Goal: Information Seeking & Learning: Learn about a topic

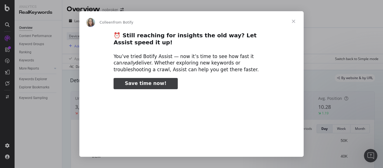
type input "1678500"
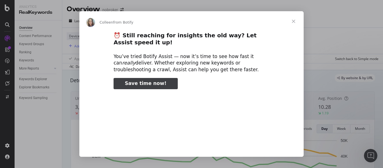
click at [294, 18] on span "Close" at bounding box center [294, 21] width 20 height 20
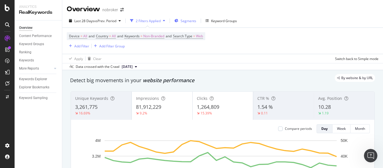
click at [189, 21] on span "Segments" at bounding box center [189, 21] width 16 height 5
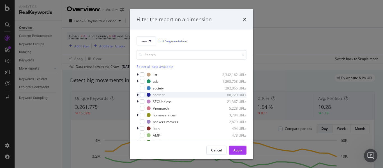
click at [137, 94] on icon "modal" at bounding box center [138, 94] width 2 height 3
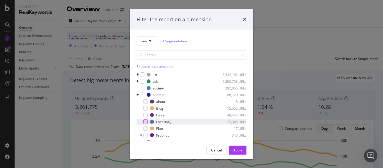
click at [145, 121] on div "modal" at bounding box center [145, 121] width 4 height 4
click at [234, 150] on div "Apply" at bounding box center [237, 150] width 9 height 5
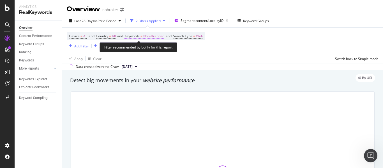
click at [152, 38] on span "Non-Branded" at bounding box center [153, 36] width 21 height 8
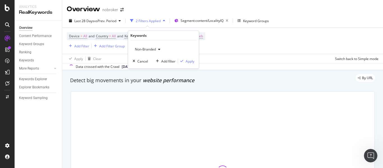
click at [146, 45] on div "Non-Branded" at bounding box center [148, 49] width 30 height 8
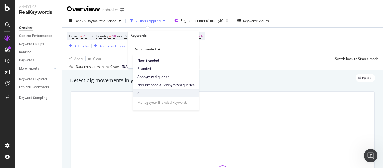
click at [146, 93] on span "All" at bounding box center [165, 93] width 57 height 5
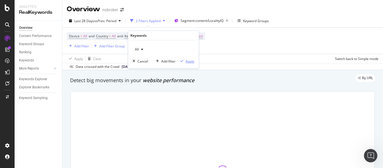
click at [188, 60] on div "Apply" at bounding box center [190, 61] width 9 height 5
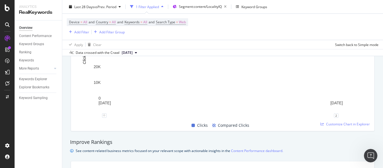
scroll to position [393, 0]
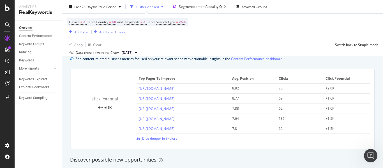
click at [166, 139] on span "Dive deeper in Explorer" at bounding box center [160, 138] width 37 height 5
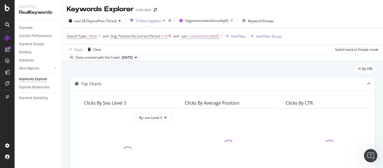
click at [169, 36] on icon at bounding box center [169, 36] width 5 height 6
click at [90, 33] on span "Web" at bounding box center [93, 36] width 7 height 8
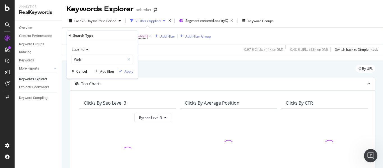
click at [82, 49] on span "Equal to" at bounding box center [78, 49] width 13 height 5
click at [80, 61] on input "Web" at bounding box center [98, 59] width 53 height 9
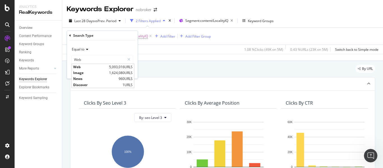
click at [192, 57] on div "Data crossed with the Crawl [DATE]" at bounding box center [222, 57] width 321 height 7
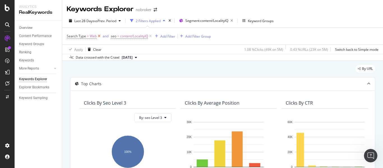
click at [100, 35] on icon at bounding box center [99, 36] width 5 height 6
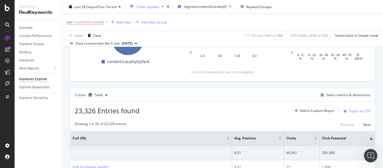
scroll to position [112, 0]
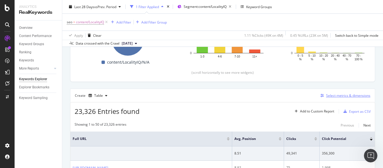
click at [332, 96] on div "Select metrics & dimensions" at bounding box center [348, 95] width 44 height 5
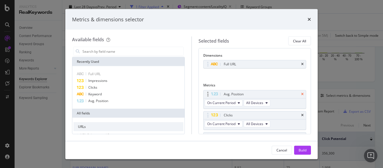
click at [301, 93] on icon "times" at bounding box center [302, 93] width 3 height 3
click at [301, 95] on icon "times" at bounding box center [302, 93] width 3 height 3
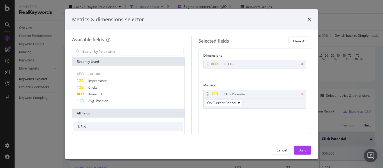
click at [303, 94] on icon "times" at bounding box center [302, 93] width 3 height 3
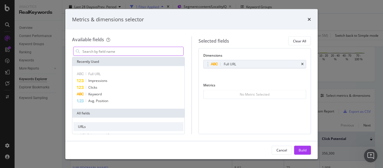
click at [111, 52] on input "modal" at bounding box center [133, 51] width 102 height 8
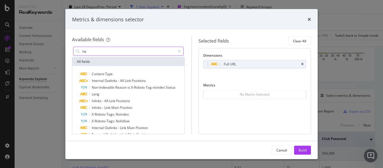
type input "h"
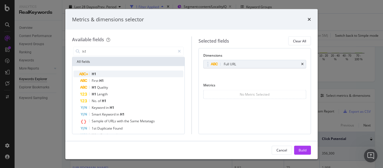
click at [95, 72] on span "H1" at bounding box center [94, 74] width 4 height 5
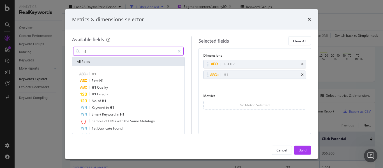
click at [96, 52] on input "h1" at bounding box center [128, 51] width 93 height 8
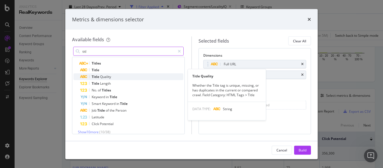
scroll to position [15, 0]
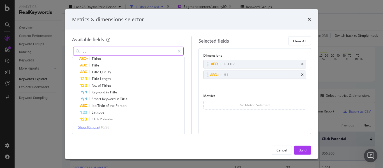
type input "titl"
click at [91, 129] on span "Show 10 more" at bounding box center [88, 127] width 21 height 5
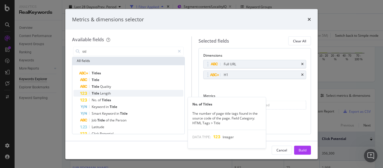
scroll to position [0, 0]
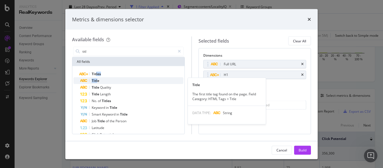
drag, startPoint x: 96, startPoint y: 75, endPoint x: 98, endPoint y: 84, distance: 9.1
click at [98, 84] on div "Titles Title Title The first title tag found on the page. Field Category: HTML …" at bounding box center [128, 139] width 110 height 137
click at [97, 81] on span "Title" at bounding box center [96, 80] width 8 height 5
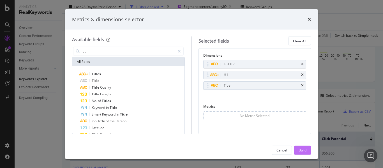
click at [300, 150] on div "Build" at bounding box center [303, 150] width 8 height 5
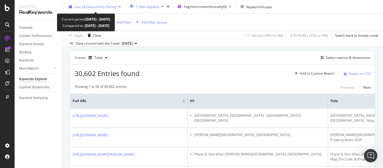
click at [98, 6] on span "vs Prev. Period" at bounding box center [105, 6] width 22 height 5
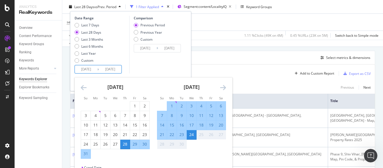
click at [87, 68] on input "[DATE]" at bounding box center [86, 69] width 22 height 8
click at [79, 47] on div "Last 6 Months" at bounding box center [89, 46] width 29 height 5
type input "[DATE]"
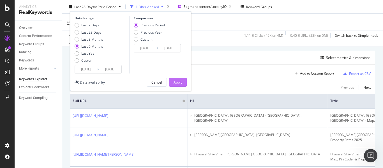
click at [180, 81] on div "Apply" at bounding box center [178, 82] width 9 height 5
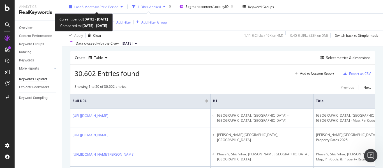
click at [90, 8] on span "Last 6 Months" at bounding box center [85, 6] width 22 height 5
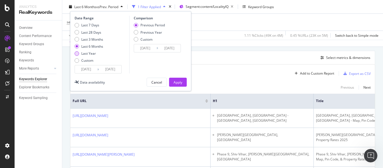
click at [80, 52] on div "Last Year" at bounding box center [89, 53] width 29 height 5
type input "[DATE]"
click at [176, 84] on div "Apply" at bounding box center [178, 82] width 9 height 5
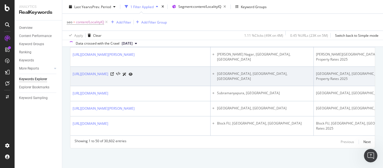
scroll to position [1071, 0]
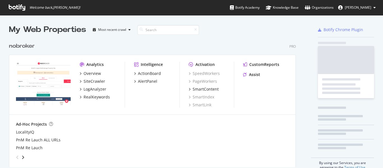
scroll to position [128, 287]
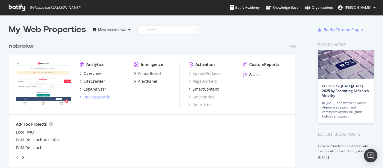
click at [89, 98] on div "RealKeywords" at bounding box center [97, 97] width 26 height 6
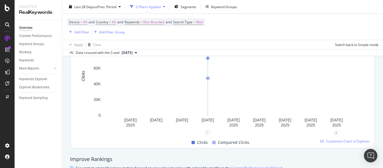
scroll to position [393, 0]
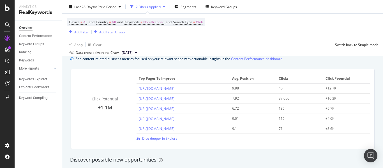
click at [156, 139] on span "Dive deeper in Explorer" at bounding box center [160, 138] width 37 height 5
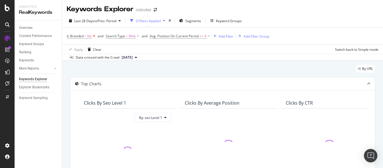
click at [94, 36] on icon at bounding box center [94, 36] width 5 height 6
click at [97, 36] on icon at bounding box center [99, 36] width 5 height 6
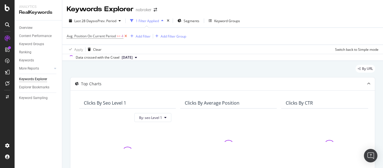
click at [125, 34] on icon at bounding box center [125, 36] width 5 height 6
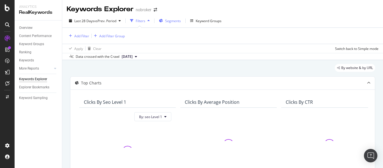
click at [168, 20] on span "Segments" at bounding box center [173, 21] width 16 height 5
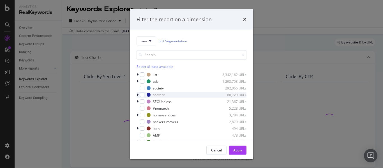
click at [137, 95] on icon "modal" at bounding box center [138, 94] width 2 height 3
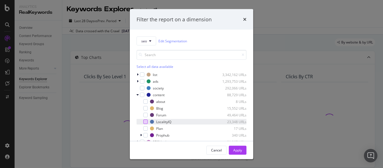
click at [146, 121] on div "modal" at bounding box center [145, 121] width 4 height 4
click at [238, 149] on div "Apply" at bounding box center [237, 150] width 9 height 5
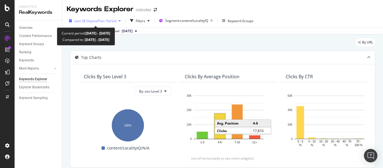
click at [98, 21] on span "vs Prev. Period" at bounding box center [105, 21] width 22 height 5
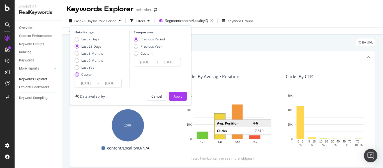
click at [77, 75] on div "Custom" at bounding box center [77, 74] width 4 height 4
click at [88, 85] on input "[DATE]" at bounding box center [86, 83] width 22 height 8
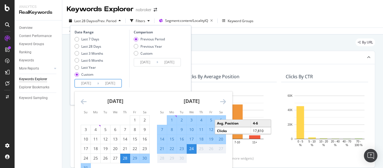
click at [172, 121] on div "1" at bounding box center [172, 120] width 10 height 6
type input "2025/09/01"
type input "2025/08/08"
type input "2025/08/31"
click at [193, 149] on div "24" at bounding box center [192, 149] width 10 height 6
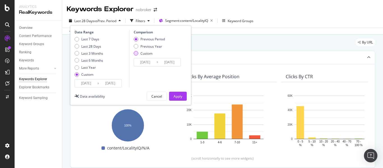
click at [137, 54] on div "Custom" at bounding box center [136, 53] width 4 height 4
click at [145, 61] on input "2025/08/08" at bounding box center [145, 62] width 22 height 8
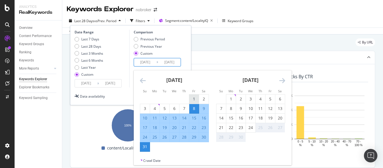
click at [195, 98] on div "1" at bounding box center [194, 99] width 10 height 6
type input "2025/08/01"
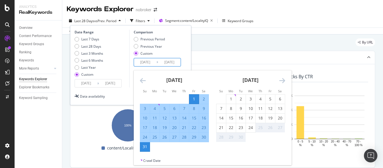
click at [146, 147] on div "31" at bounding box center [145, 147] width 10 height 6
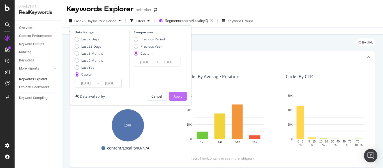
click at [182, 95] on div "Apply" at bounding box center [178, 96] width 9 height 5
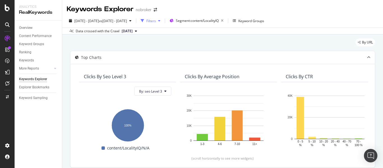
click at [163, 23] on div "Filters" at bounding box center [151, 21] width 24 height 8
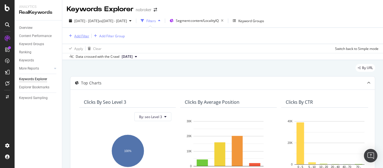
click at [84, 36] on div "Add Filter" at bounding box center [81, 36] width 15 height 5
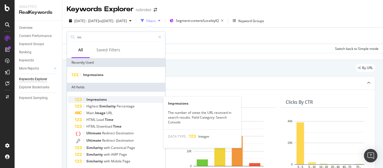
type input "im"
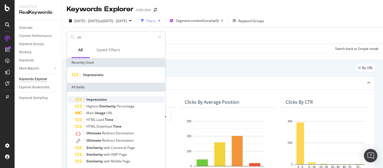
click at [94, 99] on span "Impressions" at bounding box center [96, 99] width 20 height 5
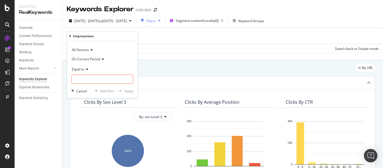
click at [83, 70] on span "Equal to" at bounding box center [78, 69] width 13 height 5
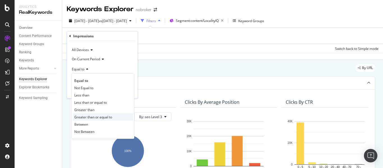
click at [85, 114] on div "Greater than or equal to" at bounding box center [103, 116] width 60 height 7
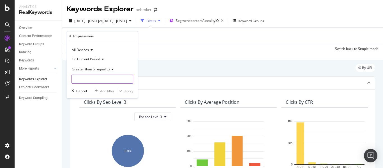
click at [89, 77] on input "number" at bounding box center [103, 79] width 62 height 9
type input "1"
click at [126, 92] on div "Apply" at bounding box center [129, 91] width 9 height 5
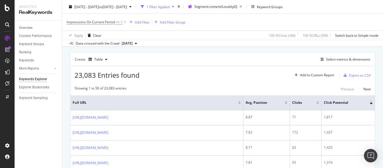
scroll to position [140, 0]
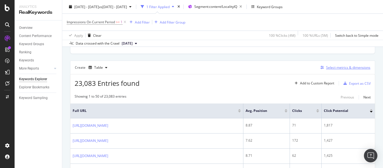
click at [335, 68] on div "Select metrics & dimensions" at bounding box center [348, 67] width 44 height 5
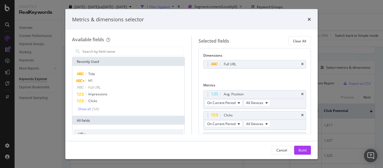
scroll to position [28, 0]
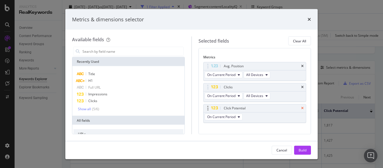
click at [301, 108] on icon "times" at bounding box center [302, 107] width 3 height 3
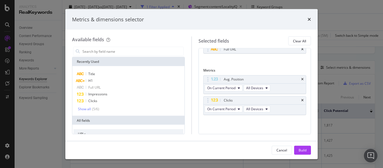
scroll to position [15, 0]
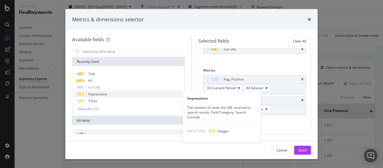
click at [93, 94] on span "Impressions" at bounding box center [97, 94] width 19 height 5
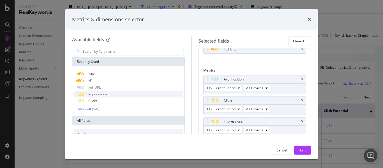
scroll to position [28, 0]
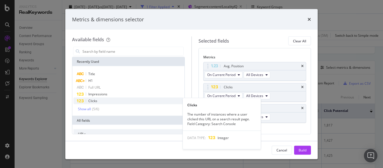
click at [100, 101] on div "Clicks" at bounding box center [128, 101] width 110 height 7
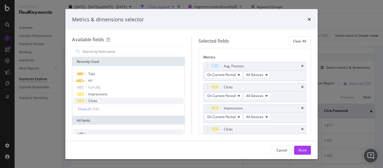
scroll to position [38, 0]
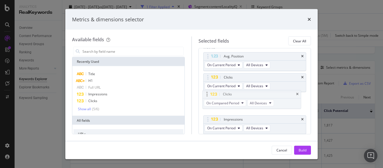
drag, startPoint x: 209, startPoint y: 119, endPoint x: 208, endPoint y: 94, distance: 25.0
click at [208, 94] on body "Analytics RealKeywords Overview Content Performance Keyword Groups Ranking Keyw…" at bounding box center [191, 84] width 383 height 168
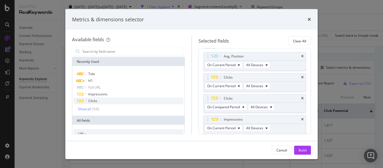
click at [100, 102] on div "Clicks" at bounding box center [128, 101] width 110 height 7
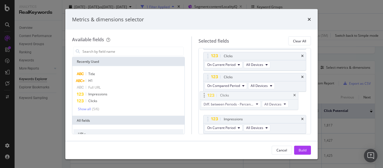
drag, startPoint x: 207, startPoint y: 121, endPoint x: 204, endPoint y: 97, distance: 24.1
click at [204, 97] on body "Analytics RealKeywords Overview Content Performance Keyword Groups Ranking Keyw…" at bounding box center [191, 84] width 383 height 168
click at [234, 108] on span "Diff. between Periods - Percentage" at bounding box center [232, 107] width 50 height 5
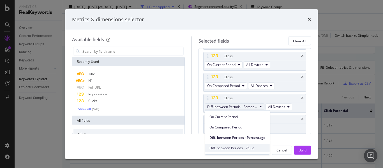
click at [231, 149] on span "Diff. between Periods - Value" at bounding box center [238, 148] width 56 height 5
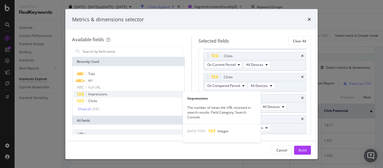
click at [106, 93] on span "Impressions" at bounding box center [97, 94] width 19 height 5
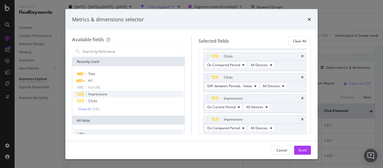
scroll to position [80, 0]
click at [106, 93] on span "Impressions" at bounding box center [97, 94] width 19 height 5
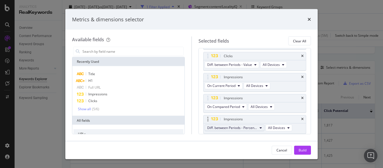
click at [247, 126] on span "Diff. between Periods - Percentage" at bounding box center [232, 128] width 50 height 5
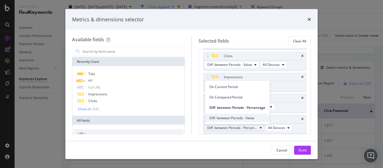
click at [234, 118] on span "Diff. between Periods - Value" at bounding box center [238, 118] width 56 height 5
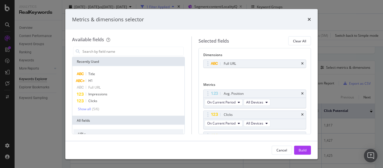
scroll to position [0, 0]
click at [87, 110] on div "Show all" at bounding box center [84, 109] width 13 height 4
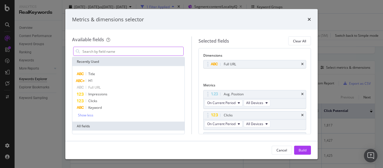
click at [105, 50] on input "modal" at bounding box center [133, 51] width 102 height 8
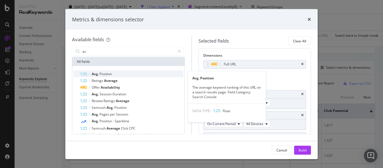
click at [107, 74] on span "Position" at bounding box center [106, 74] width 12 height 5
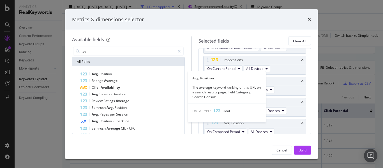
scroll to position [122, 0]
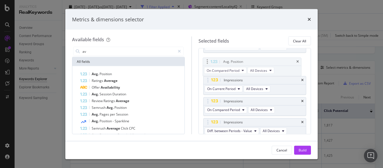
drag, startPoint x: 209, startPoint y: 121, endPoint x: 208, endPoint y: 64, distance: 57.5
click at [208, 64] on body "Analytics RealKeywords Overview Content Performance Keyword Groups Ranking Keyw…" at bounding box center [191, 84] width 383 height 168
drag, startPoint x: 209, startPoint y: 116, endPoint x: 214, endPoint y: 61, distance: 55.8
click at [214, 61] on body "Analytics RealKeywords Overview Content Performance Keyword Groups Ranking Keyw…" at bounding box center [191, 84] width 383 height 168
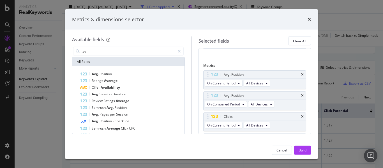
scroll to position [28, 0]
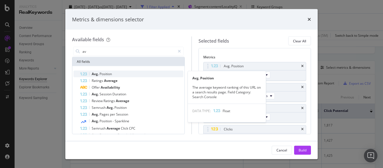
click at [112, 74] on span "Position" at bounding box center [106, 74] width 12 height 5
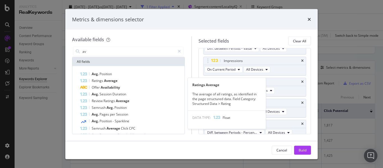
scroll to position [143, 0]
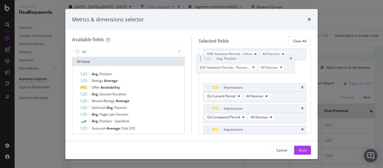
drag, startPoint x: 209, startPoint y: 119, endPoint x: 202, endPoint y: 59, distance: 61.0
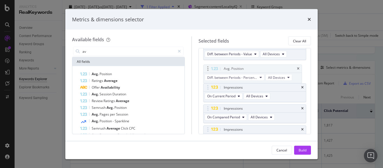
click at [202, 59] on body "Analytics RealKeywords Overview Content Performance Keyword Groups Ranking Keyw…" at bounding box center [191, 84] width 383 height 168
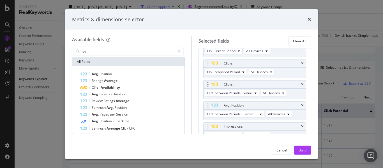
scroll to position [73, 0]
drag, startPoint x: 210, startPoint y: 127, endPoint x: 212, endPoint y: 65, distance: 62.0
click at [212, 65] on body "Analytics RealKeywords Overview Content Performance Keyword Groups Ranking Keyw…" at bounding box center [191, 84] width 383 height 168
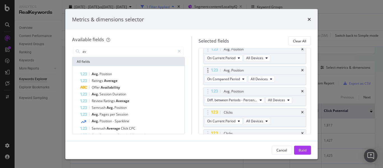
scroll to position [45, 0]
click at [241, 100] on span "Diff. between Periods - Percentage" at bounding box center [232, 99] width 50 height 5
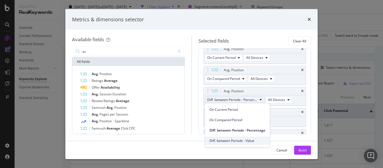
click at [229, 139] on span "Diff. between Periods - Value" at bounding box center [238, 140] width 56 height 5
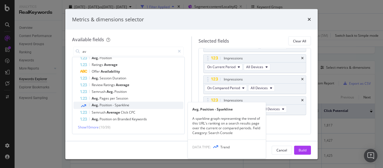
scroll to position [0, 0]
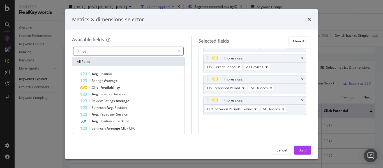
click at [100, 50] on input "av" at bounding box center [128, 51] width 93 height 8
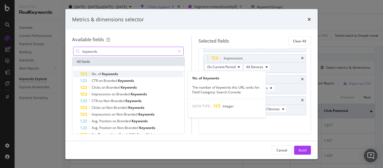
type input "keywords"
click at [92, 76] on span "No." at bounding box center [95, 74] width 6 height 5
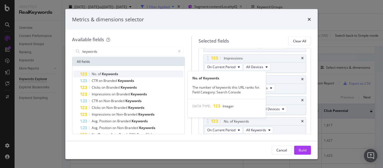
scroll to position [172, 0]
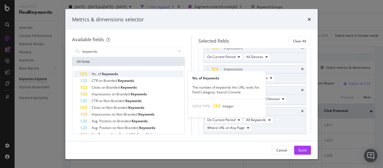
click at [99, 73] on span "of" at bounding box center [100, 74] width 4 height 5
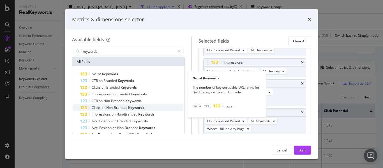
scroll to position [201, 0]
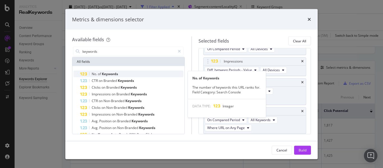
click at [103, 75] on span "Keywords" at bounding box center [110, 74] width 16 height 5
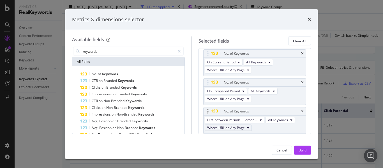
click at [233, 129] on span "Where URL on Any Page" at bounding box center [226, 128] width 38 height 5
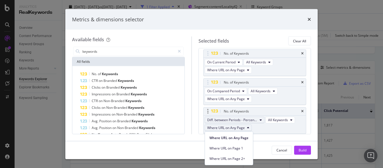
click at [249, 122] on span "Diff. between Periods - Percentage" at bounding box center [232, 120] width 50 height 5
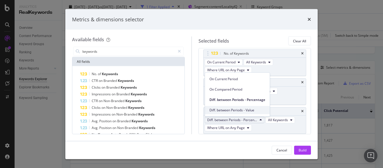
click at [241, 110] on span "Diff. between Periods - Value" at bounding box center [238, 110] width 56 height 5
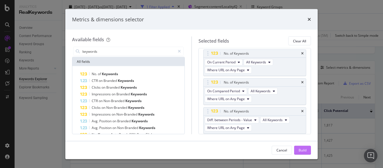
click at [306, 152] on div "Build" at bounding box center [303, 150] width 8 height 5
